Goal: Browse casually

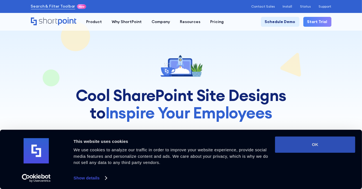
click at [324, 142] on button "OK" at bounding box center [315, 144] width 80 height 16
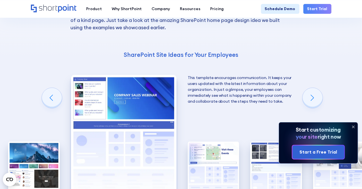
scroll to position [871, 0]
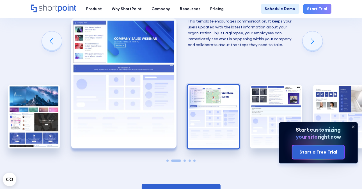
click at [218, 117] on img "3 / 5" at bounding box center [213, 116] width 51 height 63
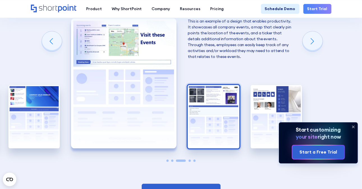
click at [218, 107] on img "4 / 5" at bounding box center [213, 116] width 51 height 63
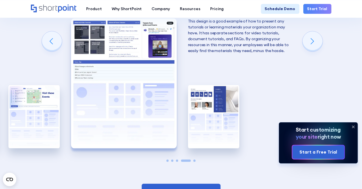
click at [218, 107] on img "5 / 5" at bounding box center [213, 116] width 51 height 63
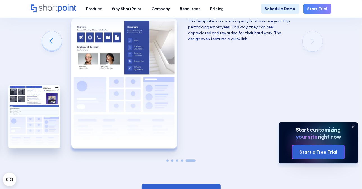
scroll to position [815, 0]
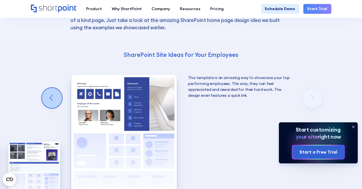
click at [49, 89] on div "Previous slide" at bounding box center [52, 98] width 20 height 20
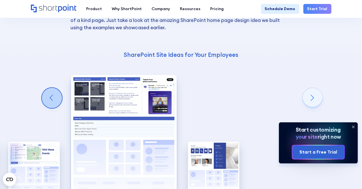
click at [49, 90] on div "Previous slide" at bounding box center [52, 98] width 20 height 20
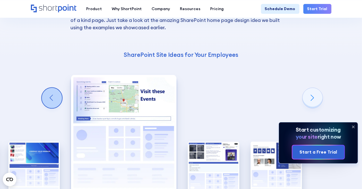
click at [49, 90] on div "Previous slide" at bounding box center [52, 98] width 20 height 20
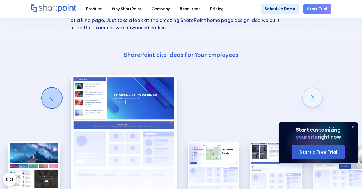
click at [49, 90] on div "Previous slide" at bounding box center [52, 98] width 20 height 20
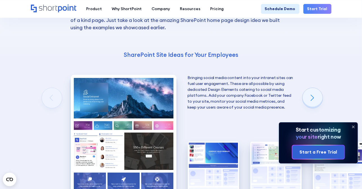
scroll to position [843, 0]
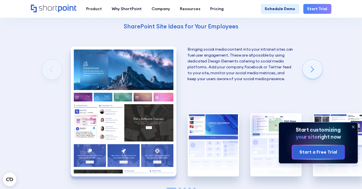
click at [118, 107] on img "1 / 5" at bounding box center [124, 111] width 106 height 130
